Goal: Consume media (video, audio)

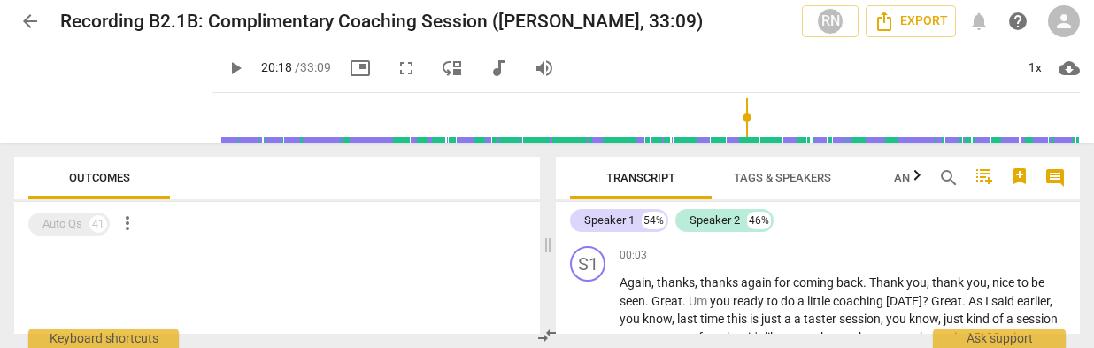
scroll to position [6467, 0]
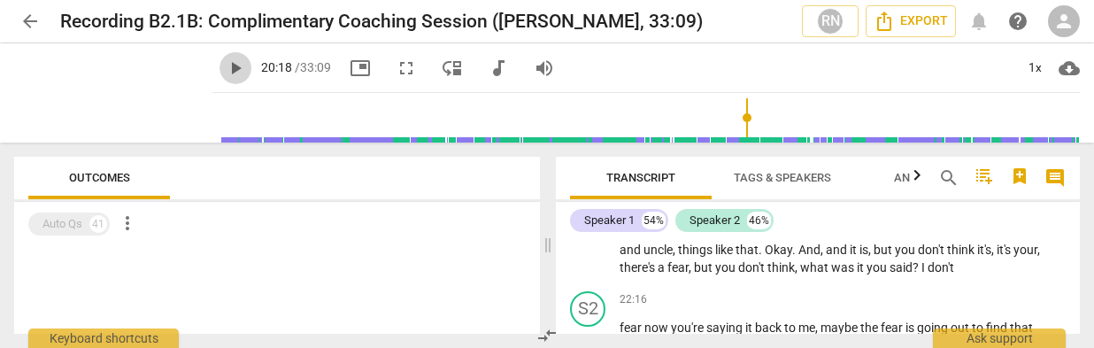
click at [237, 65] on span "play_arrow" at bounding box center [235, 68] width 21 height 21
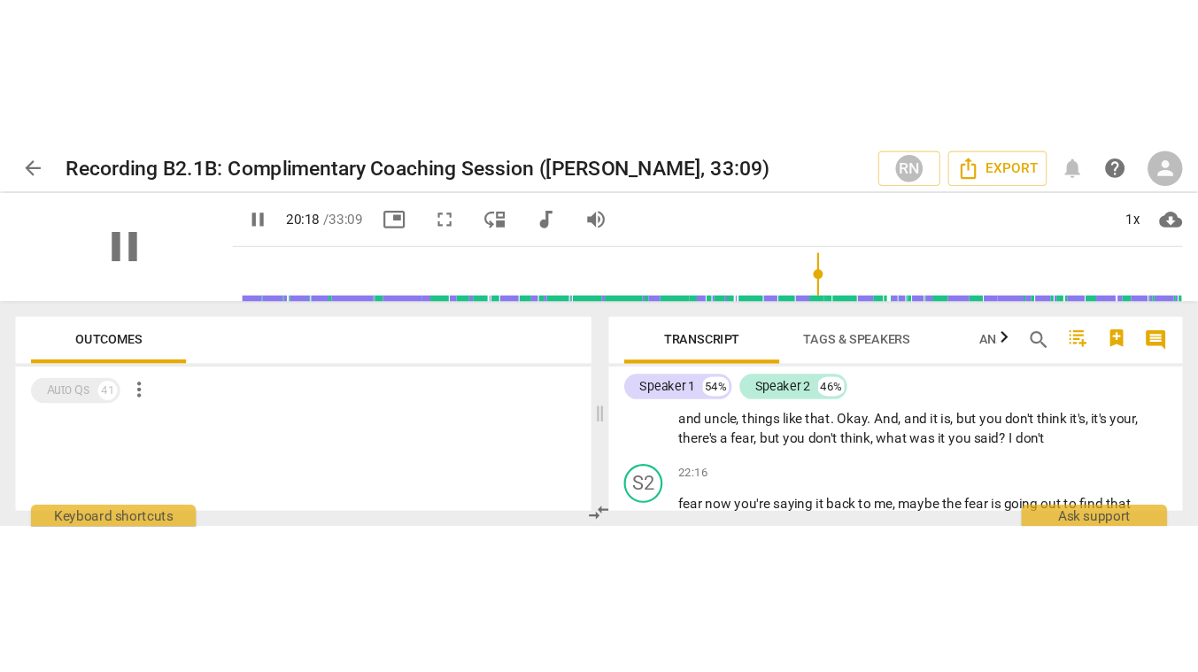
scroll to position [6015, 0]
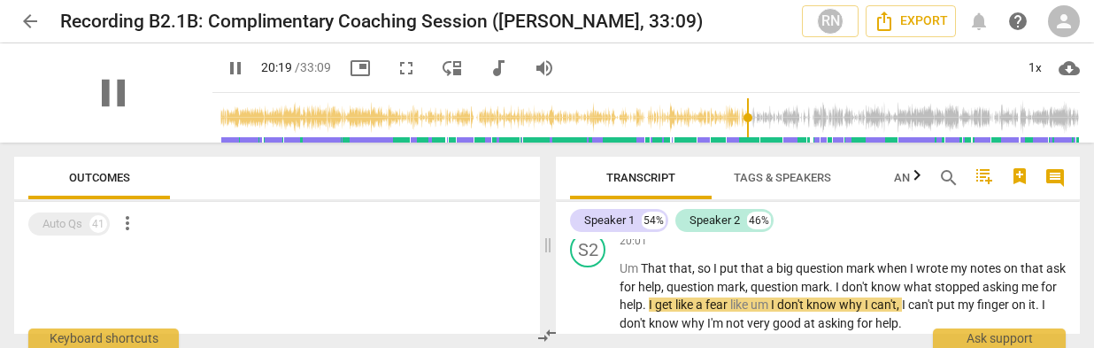
click at [166, 131] on div "pause" at bounding box center [113, 92] width 198 height 99
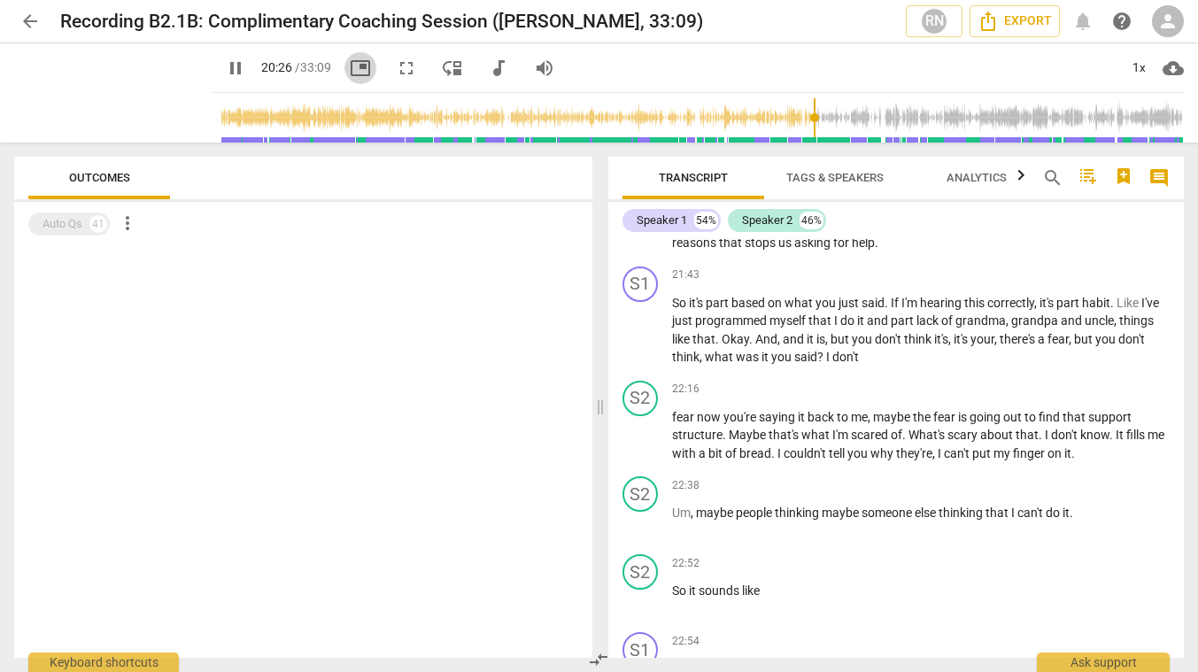
click at [350, 71] on span "picture_in_picture" at bounding box center [360, 68] width 21 height 21
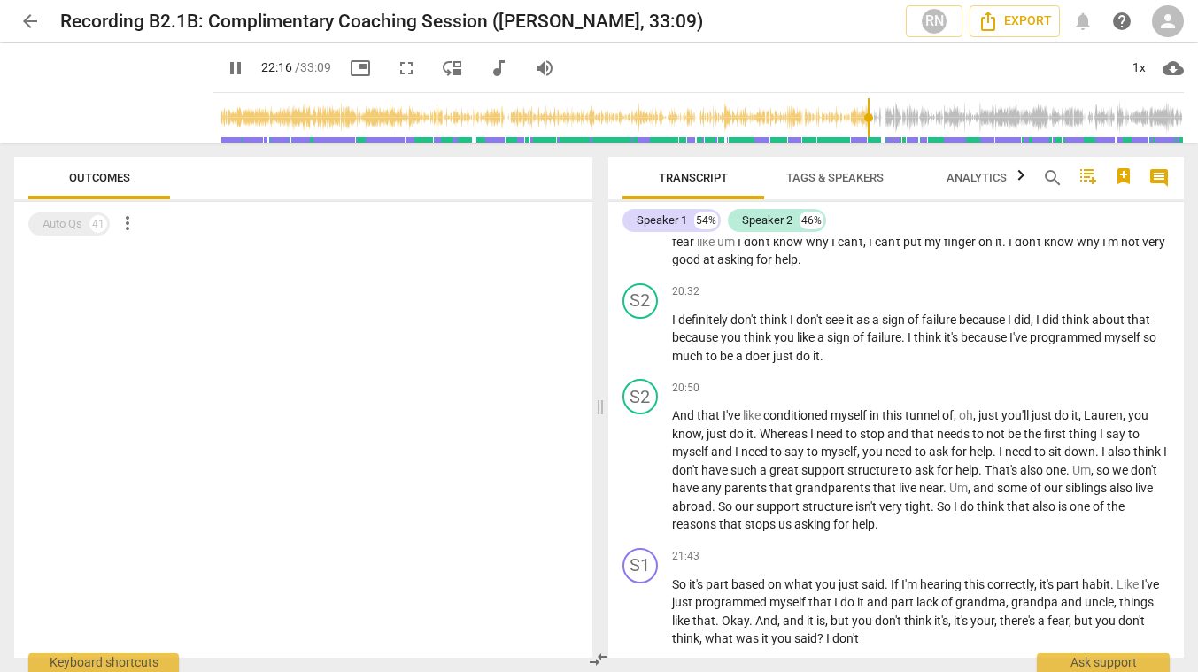
scroll to position [6183, 0]
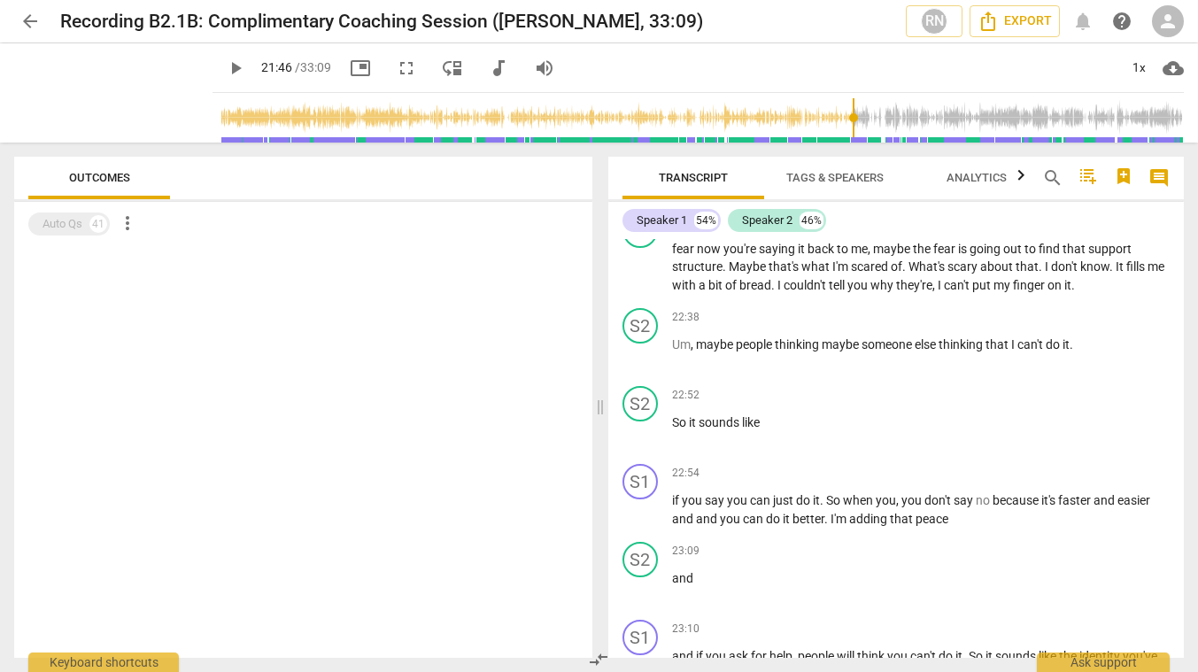
drag, startPoint x: 876, startPoint y: 118, endPoint x: 845, endPoint y: 122, distance: 31.3
click at [845, 122] on input "range" at bounding box center [702, 117] width 964 height 57
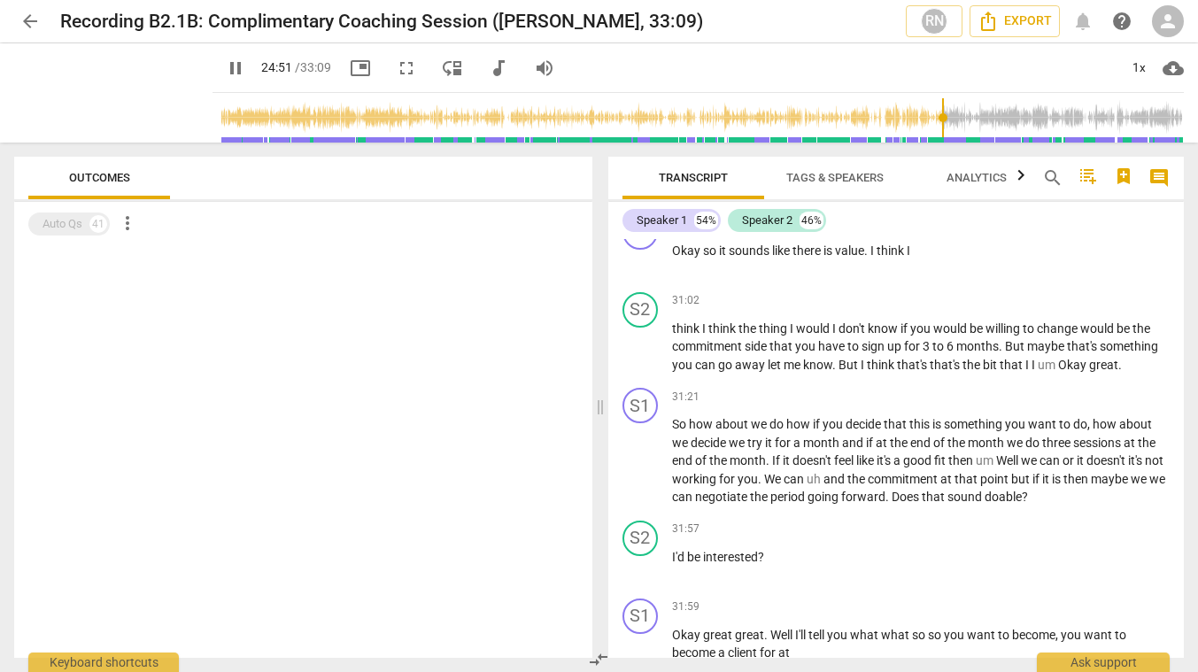
scroll to position [7222, 0]
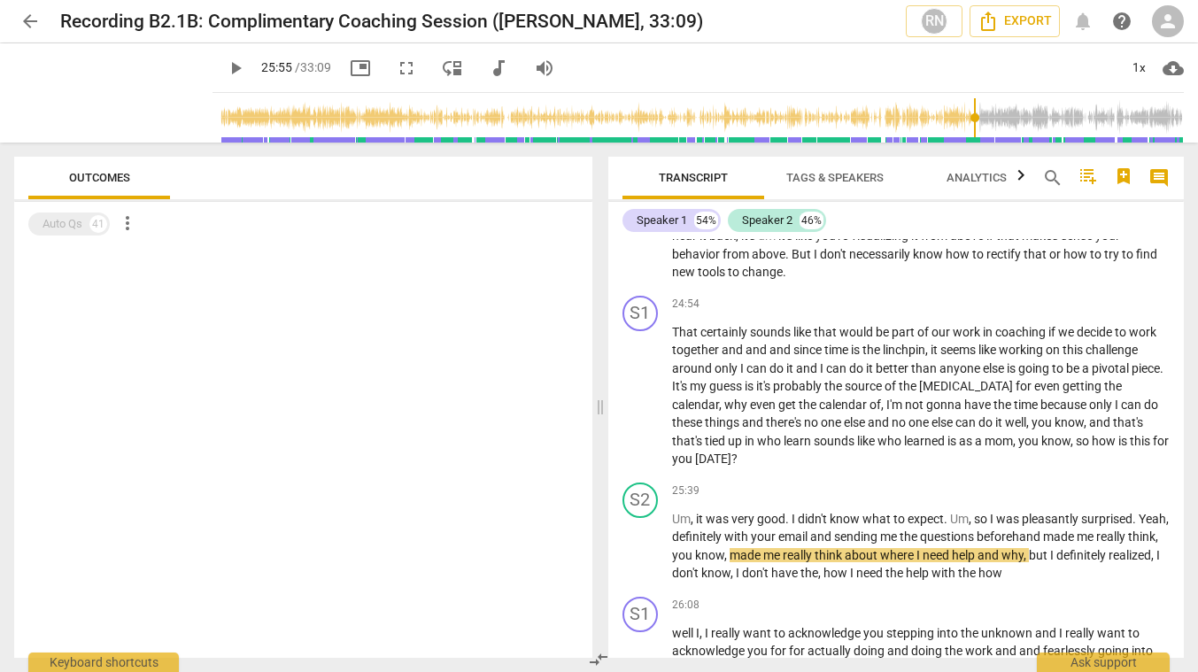
type input "1556"
click at [35, 24] on span "arrow_back" at bounding box center [29, 21] width 21 height 21
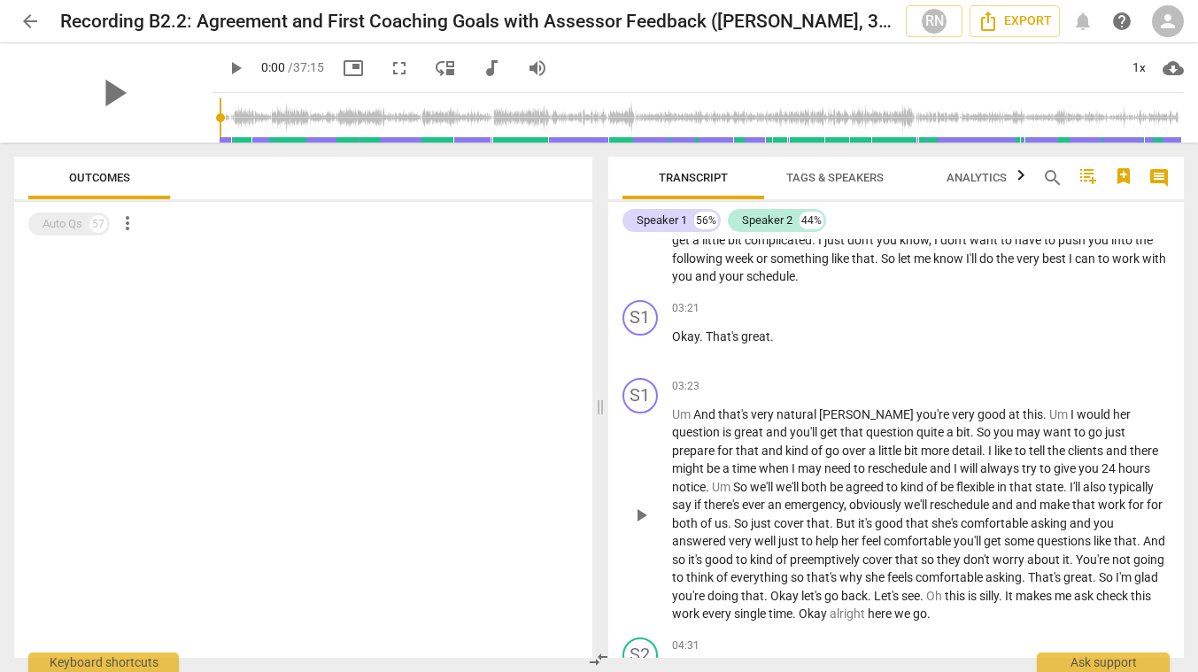
scroll to position [1393, 0]
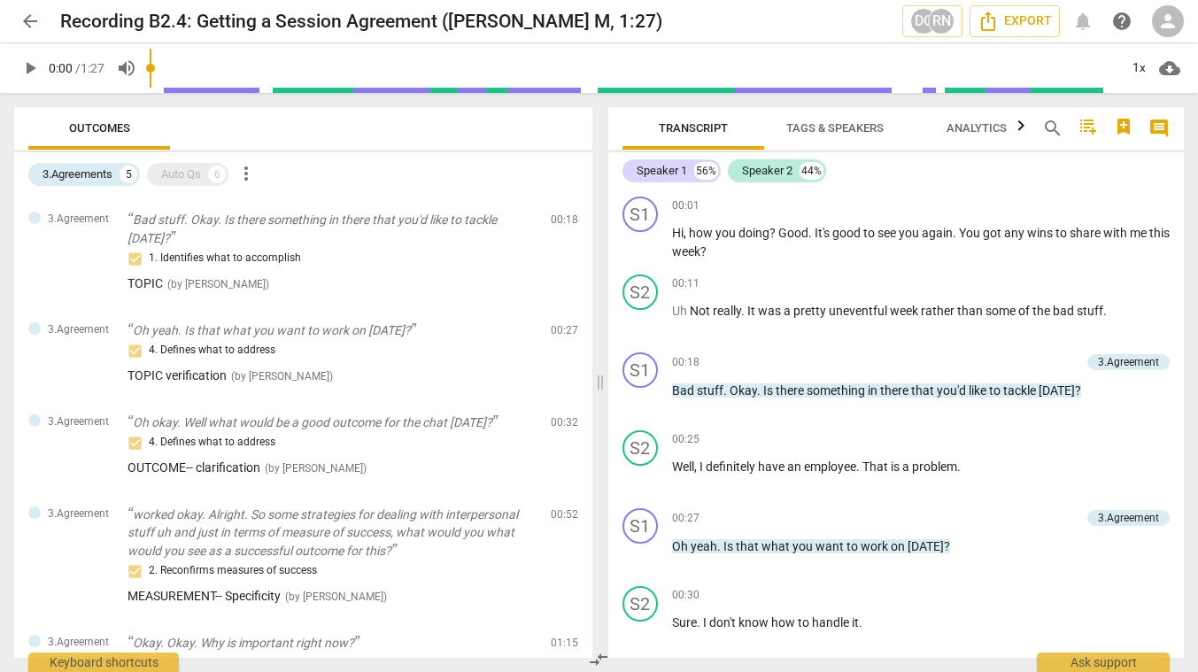
click at [39, 64] on span "play_arrow" at bounding box center [29, 68] width 21 height 21
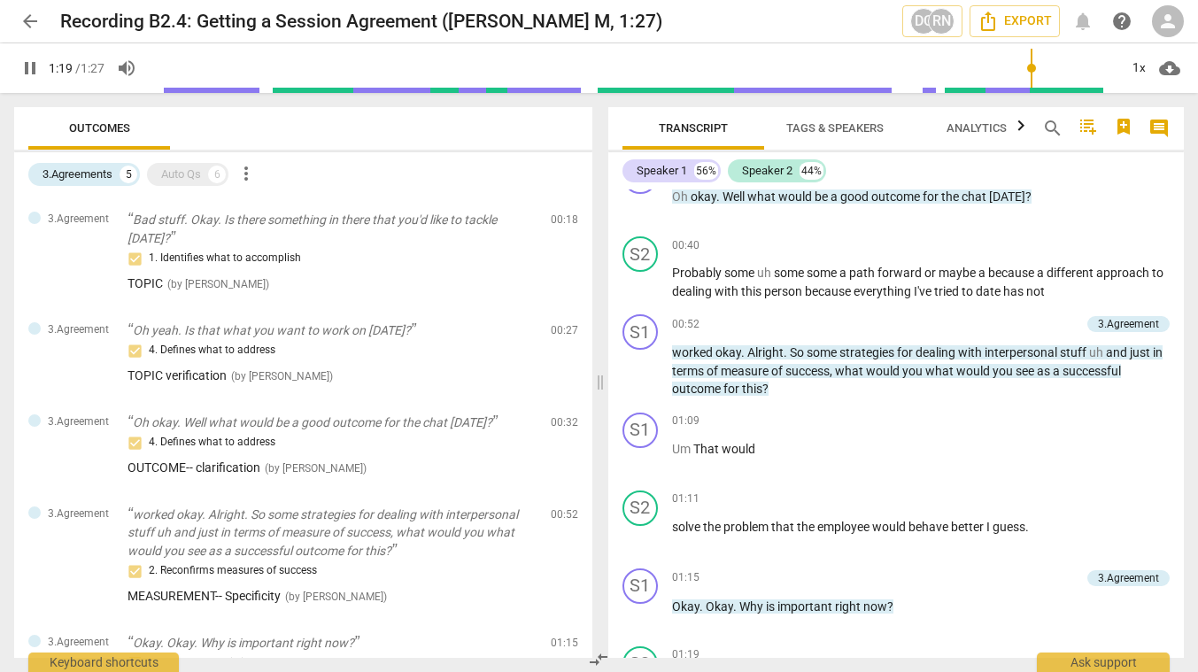
scroll to position [629, 0]
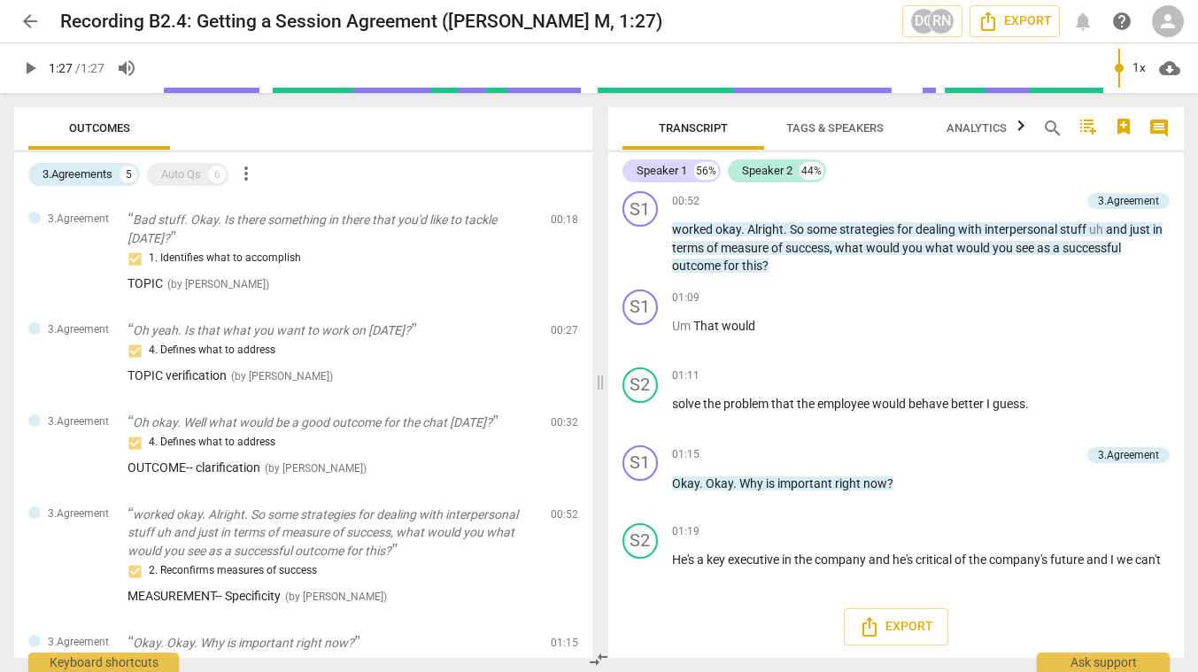
type input "87"
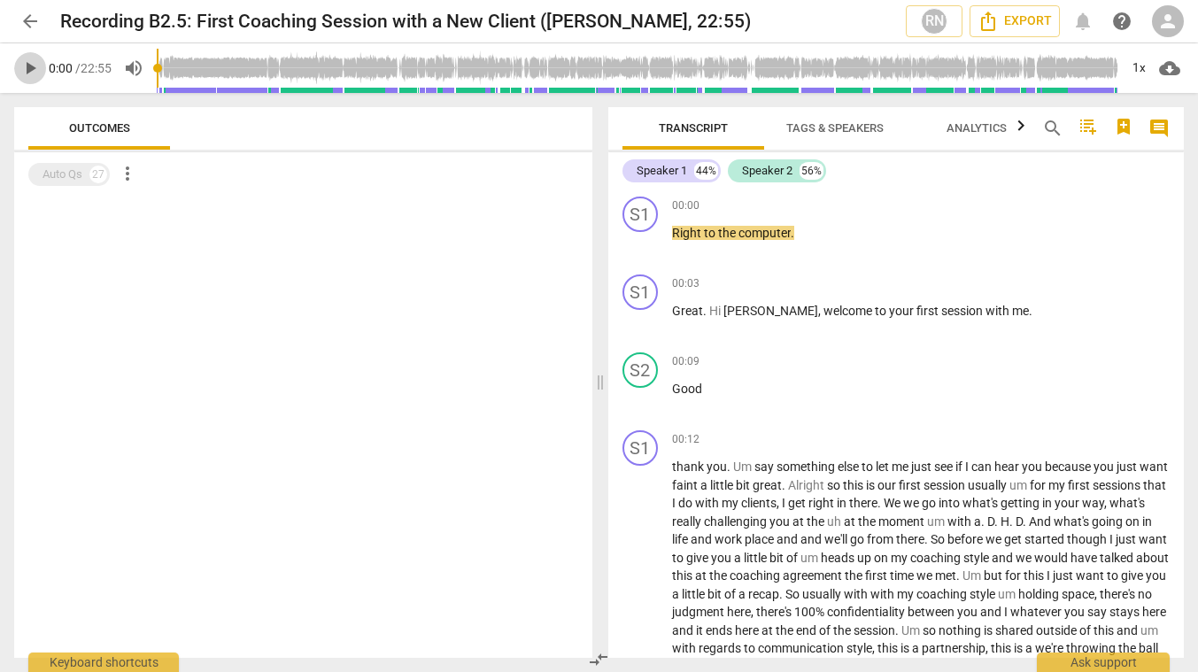
click at [27, 62] on span "play_arrow" at bounding box center [29, 68] width 21 height 21
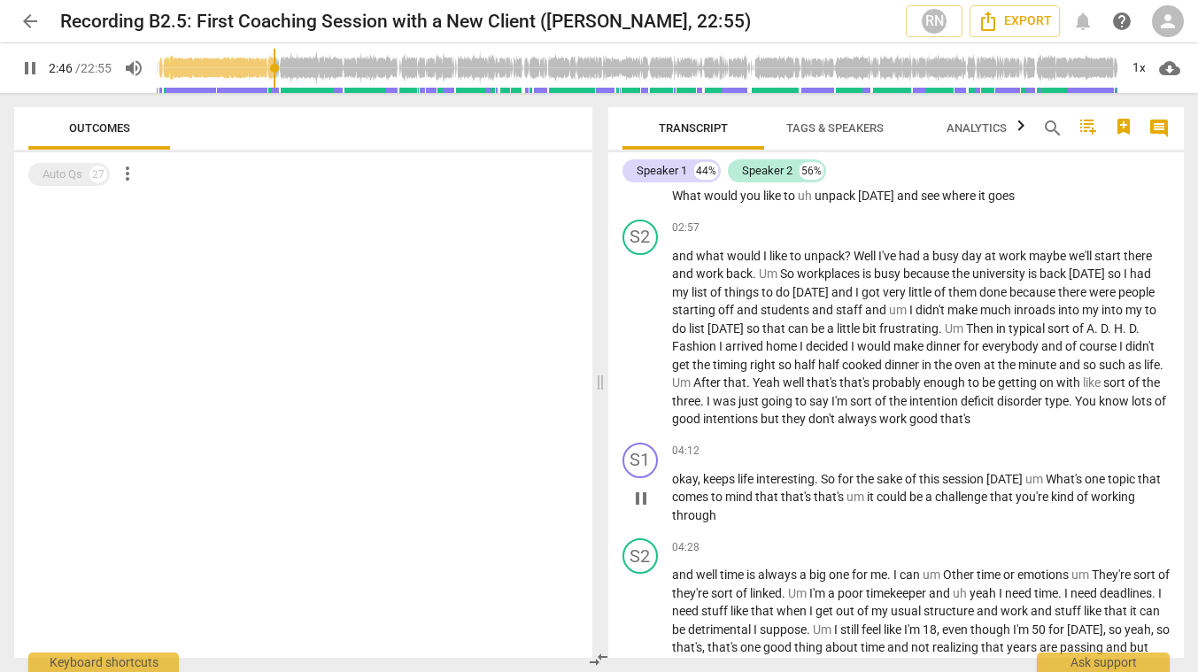
scroll to position [875, 0]
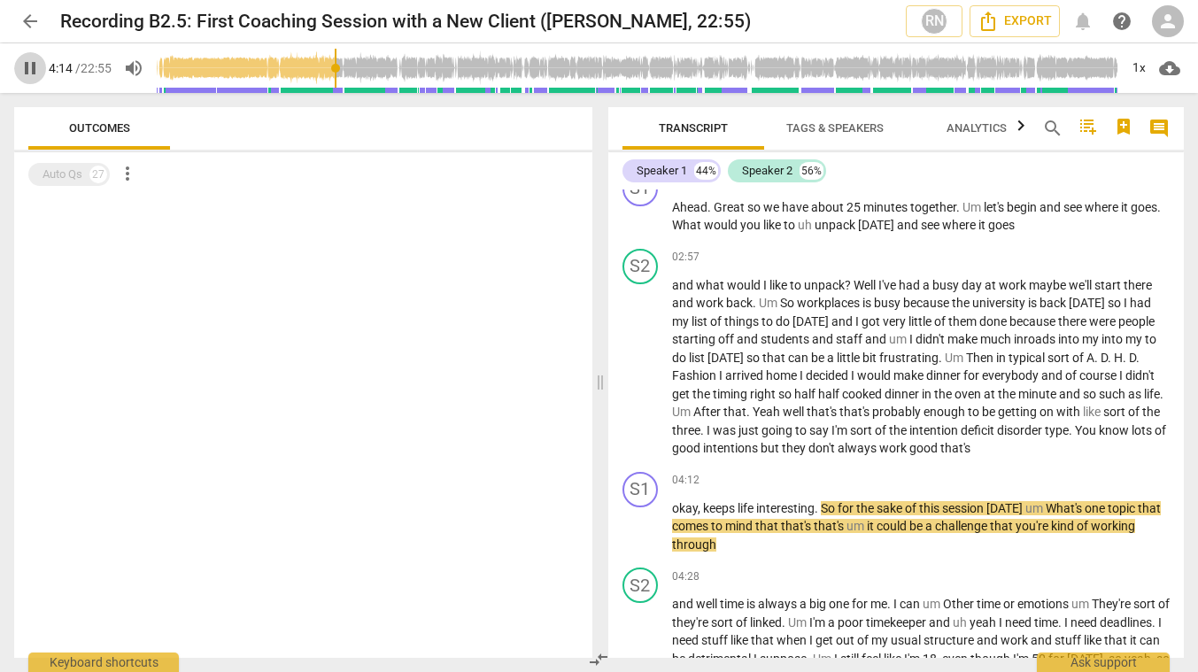
click at [28, 66] on span "pause" at bounding box center [29, 68] width 21 height 21
type input "254"
